Goal: Task Accomplishment & Management: Use online tool/utility

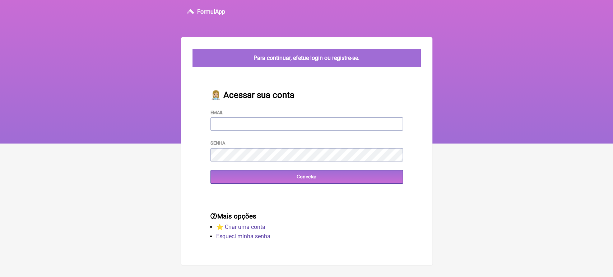
type input "[EMAIL_ADDRESS][DOMAIN_NAME]"
click at [293, 189] on div "👩🏼‍⚕️ Acessar sua conta Email vini_paschoal@yahoo.com.br Senha Conectar" at bounding box center [306, 137] width 215 height 117
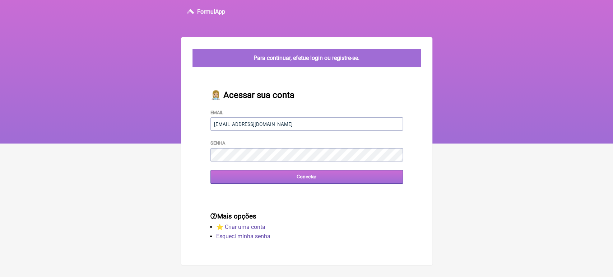
click at [293, 182] on main "Para continuar, efetue login ou registre-se. 👩🏼‍⚕️ Acessar sua conta Email vini…" at bounding box center [306, 151] width 251 height 228
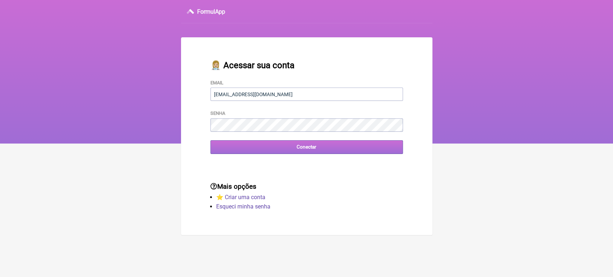
click at [303, 143] on input "Conectar" at bounding box center [306, 146] width 192 height 13
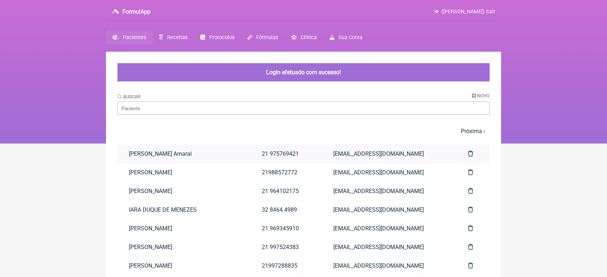
drag, startPoint x: 0, startPoint y: 0, endPoint x: 305, endPoint y: 149, distance: 339.2
click at [305, 149] on link "21 975769421" at bounding box center [285, 154] width 71 height 18
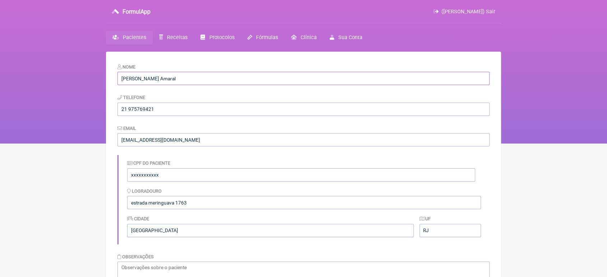
click at [256, 80] on input "[PERSON_NAME] Amaral" at bounding box center [303, 78] width 372 height 13
click at [185, 38] on span "Receitas" at bounding box center [177, 37] width 20 height 6
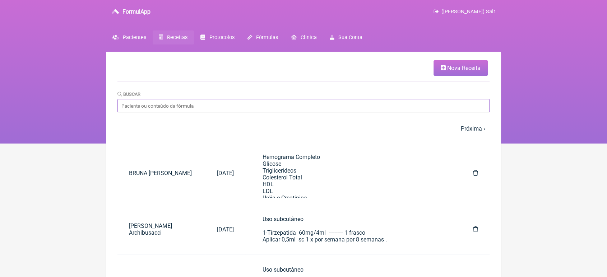
click at [188, 105] on input "Buscar" at bounding box center [303, 105] width 372 height 13
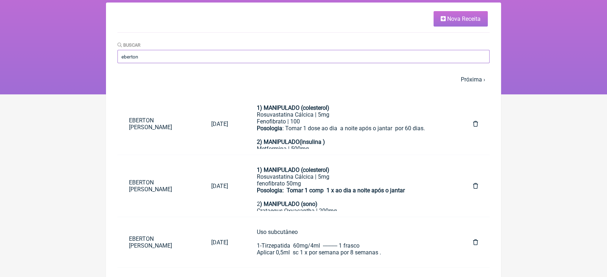
scroll to position [59, 0]
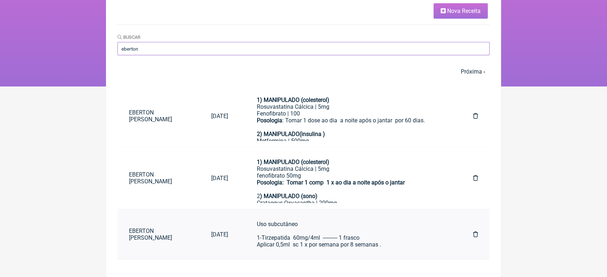
type input "eberton"
click at [265, 244] on link "Uso subcutâneo 1-Tirzepatida 60mg/4ml ---------- 1 frasco Aplicar 0,5ml sc 1 x …" at bounding box center [350, 234] width 210 height 39
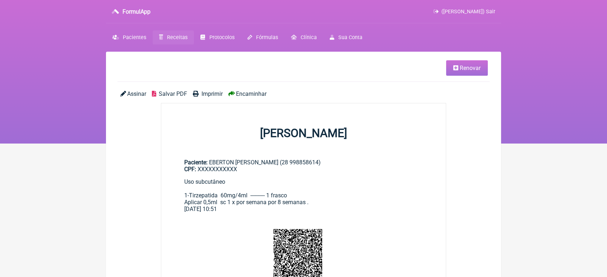
click at [476, 70] on span "Renovar" at bounding box center [470, 68] width 21 height 7
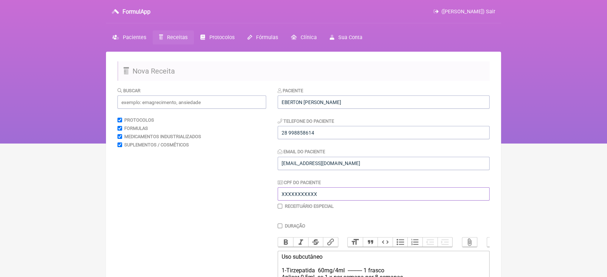
click at [350, 199] on input "XXXXXXXXXXX" at bounding box center [384, 193] width 212 height 13
type input "X"
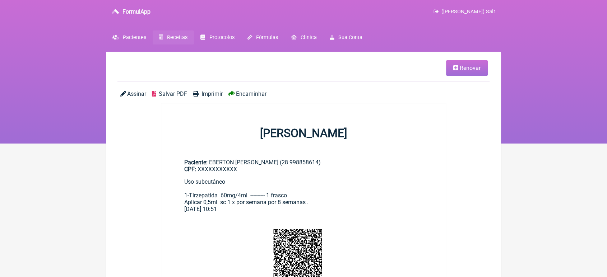
scroll to position [59, 0]
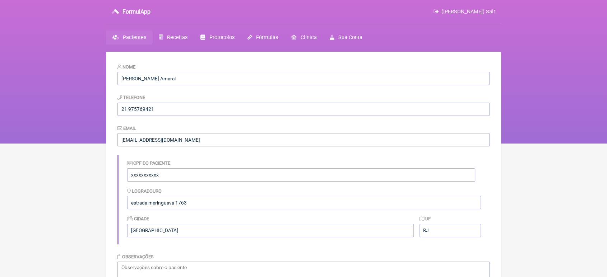
click at [133, 37] on span "Pacientes" at bounding box center [134, 37] width 23 height 6
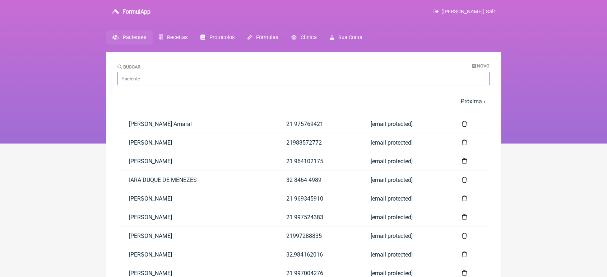
click at [175, 80] on input "Buscar" at bounding box center [303, 78] width 372 height 13
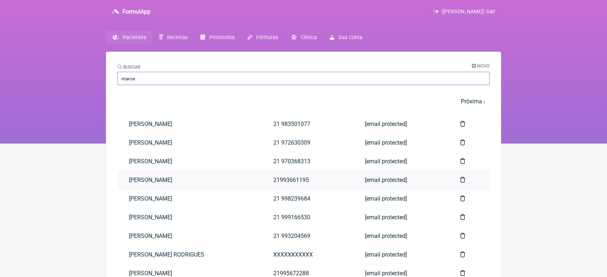
type input "marce"
click at [146, 183] on link "[PERSON_NAME]" at bounding box center [189, 180] width 144 height 18
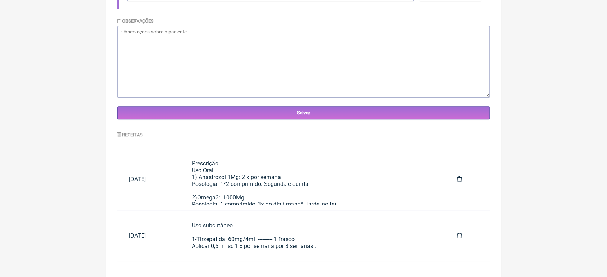
scroll to position [241, 0]
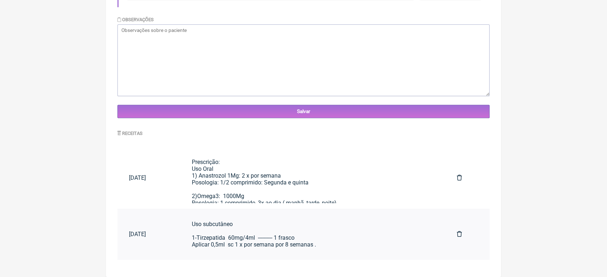
click at [280, 250] on link "Uso subcutâneo 1-Tirzepatida 60mg/4ml ---------- 1 frasco Aplicar 0,5ml sc 1 x …" at bounding box center [312, 234] width 265 height 39
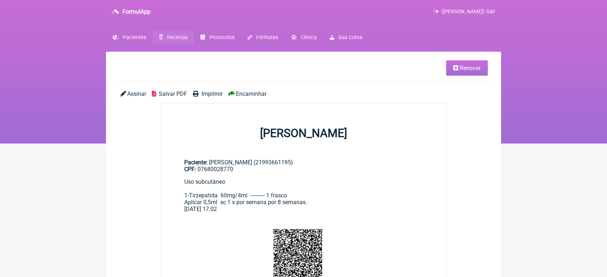
click at [465, 69] on span "Renovar" at bounding box center [470, 68] width 21 height 7
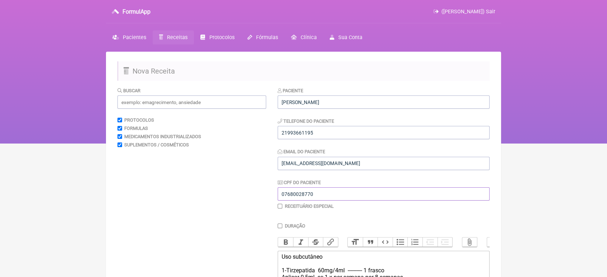
click at [325, 198] on input "07680028770" at bounding box center [384, 193] width 212 height 13
type input "0"
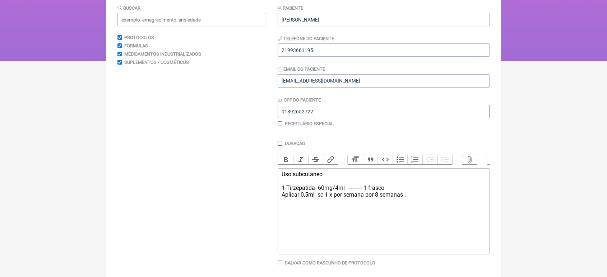
scroll to position [119, 0]
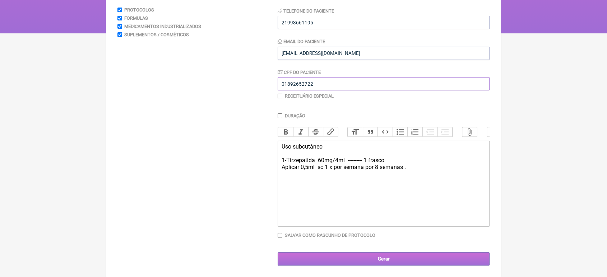
type input "01892652722"
click at [329, 254] on input "Gerar" at bounding box center [384, 258] width 212 height 13
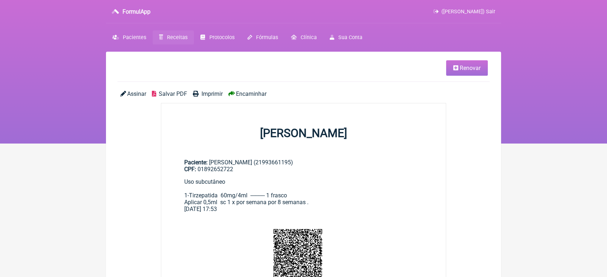
click at [257, 96] on span "Encaminhar" at bounding box center [251, 94] width 31 height 7
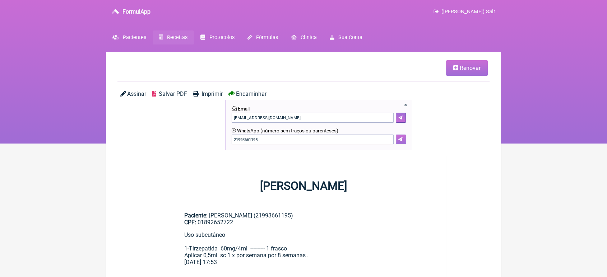
click at [401, 144] on button at bounding box center [401, 140] width 10 height 10
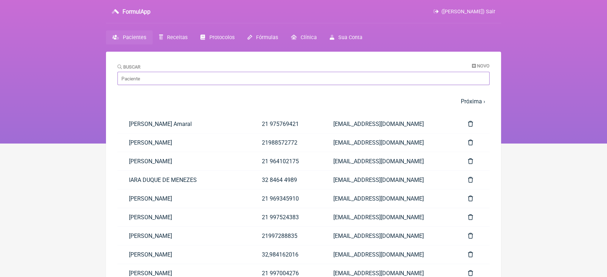
click at [169, 80] on input "Buscar" at bounding box center [303, 78] width 372 height 13
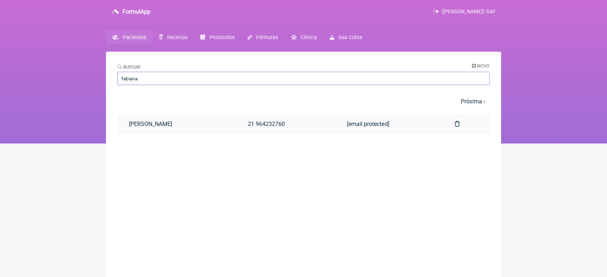
type input "fabiana"
click at [180, 123] on link "[PERSON_NAME]" at bounding box center [176, 124] width 119 height 18
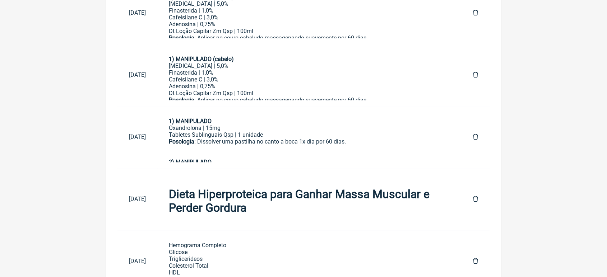
scroll to position [500, 0]
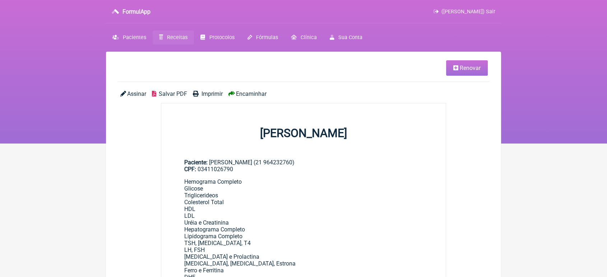
click at [474, 71] on span "Renovar" at bounding box center [470, 68] width 21 height 7
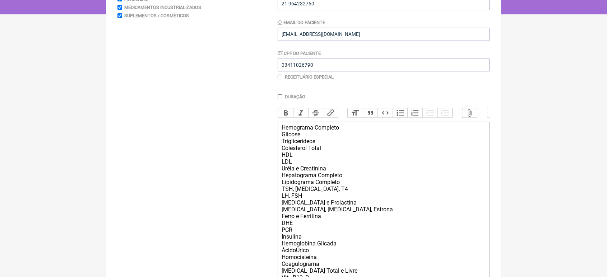
scroll to position [235, 0]
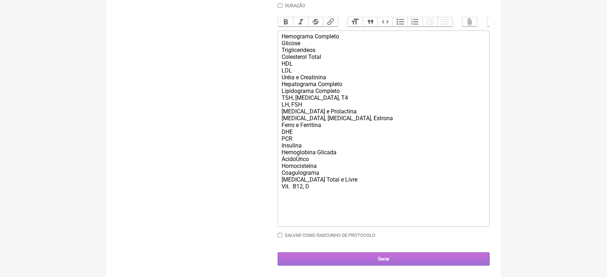
click at [371, 262] on input "Gerar" at bounding box center [384, 258] width 212 height 13
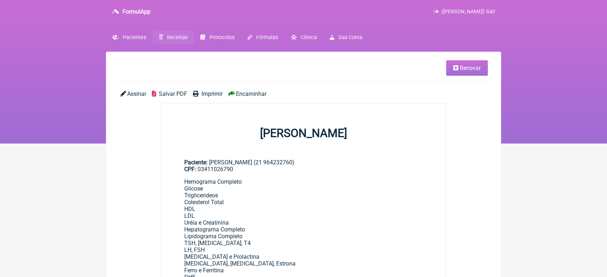
click at [258, 94] on span "Encaminhar" at bounding box center [251, 94] width 31 height 7
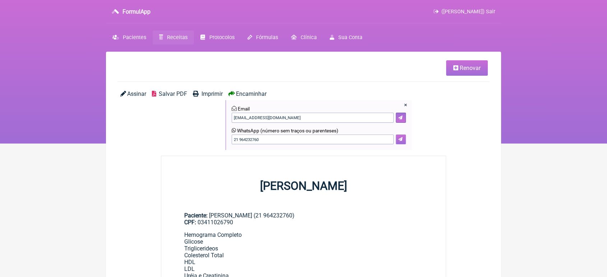
click at [399, 137] on button at bounding box center [401, 140] width 10 height 10
